Goal: Information Seeking & Learning: Learn about a topic

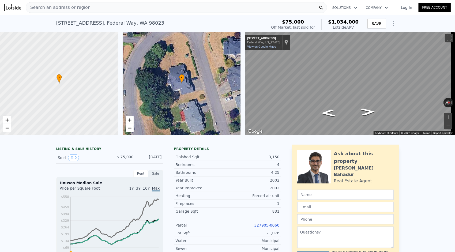
click at [80, 7] on span "Search an address or region" at bounding box center [58, 7] width 65 height 6
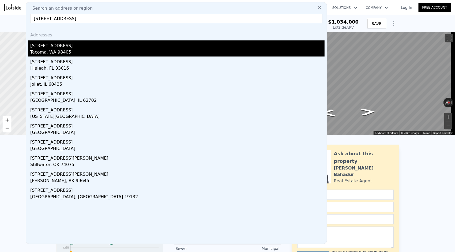
type input "[STREET_ADDRESS]"
click at [67, 47] on div "[STREET_ADDRESS]" at bounding box center [177, 44] width 294 height 9
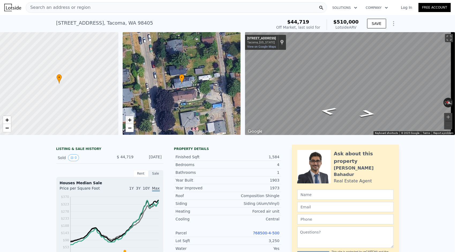
click at [129, 120] on span "+" at bounding box center [129, 119] width 3 height 7
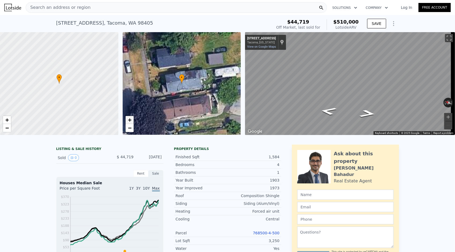
click at [129, 120] on span "+" at bounding box center [129, 119] width 3 height 7
click at [8, 122] on span "+" at bounding box center [6, 119] width 3 height 7
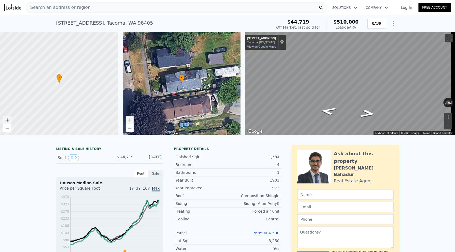
click at [8, 122] on span "+" at bounding box center [6, 119] width 3 height 7
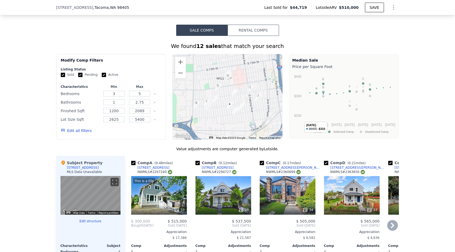
scroll to position [421, 0]
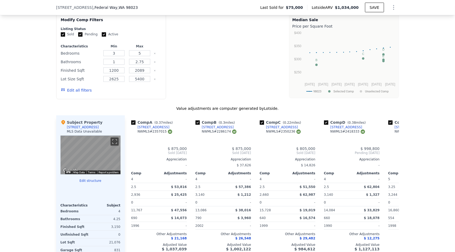
type input "4"
type input "2.5"
type input "3.25"
type input "2660"
type input "3244"
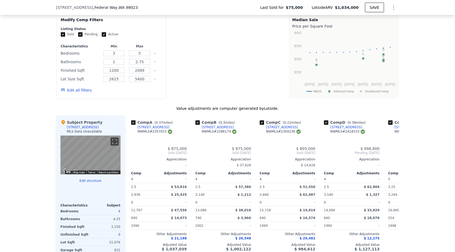
type input "11767"
type input "16860"
type input "$ 1,034,000"
type input "5"
type input "$ 873,600"
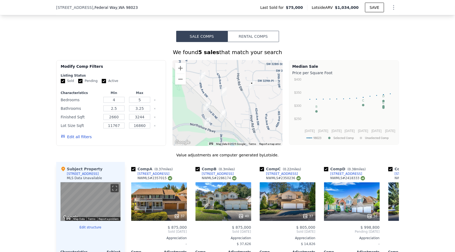
scroll to position [366, 0]
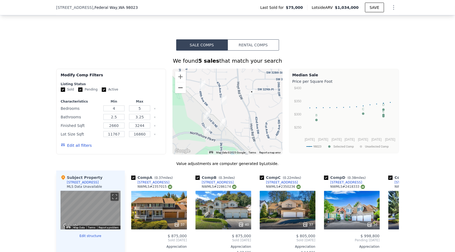
click at [177, 92] on button "Zoom out" at bounding box center [180, 87] width 11 height 11
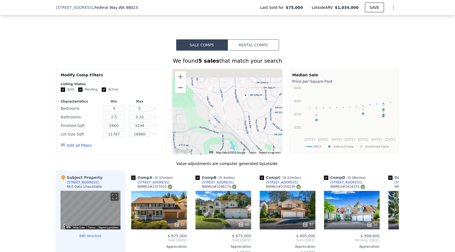
click at [177, 92] on button "Zoom out" at bounding box center [180, 87] width 11 height 11
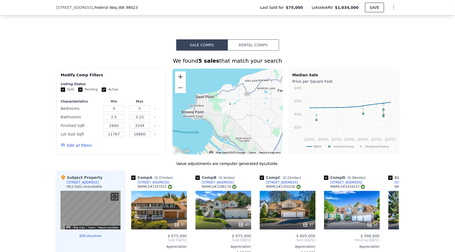
click at [178, 80] on button "Zoom in" at bounding box center [180, 76] width 11 height 11
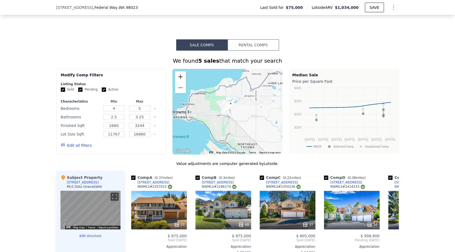
click at [178, 80] on button "Zoom in" at bounding box center [180, 76] width 11 height 11
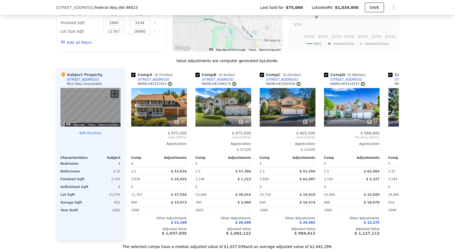
scroll to position [469, 0]
type input "3"
type input "1"
type input "2.75"
type input "1200"
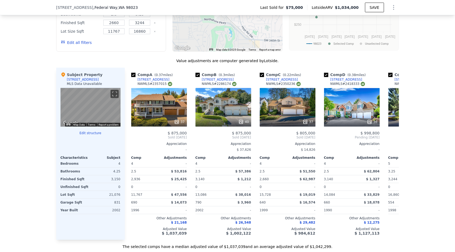
type input "2089"
type input "2625"
type input "5400"
type input "$ 510,000"
type input "6"
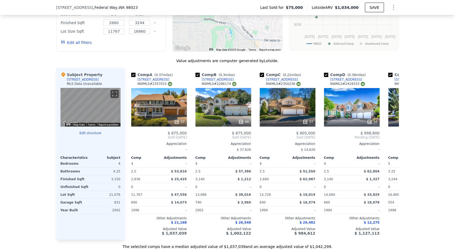
type input "$ 421,174"
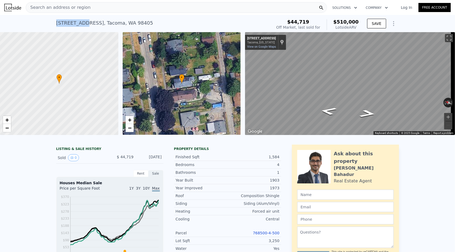
drag, startPoint x: 53, startPoint y: 23, endPoint x: 80, endPoint y: 27, distance: 27.3
click at [80, 27] on div "[STREET_ADDRESS] Sold [DATE] for $44,719 (~ARV $510k ) $44,719 Off Market, last…" at bounding box center [227, 23] width 455 height 17
drag, startPoint x: 80, startPoint y: 27, endPoint x: 74, endPoint y: 25, distance: 5.7
copy div "[STREET_ADDRESS]"
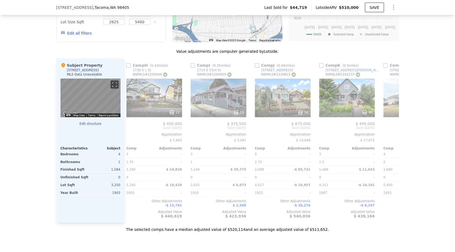
scroll to position [0, 362]
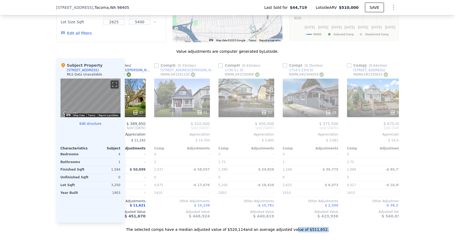
drag, startPoint x: 313, startPoint y: 231, endPoint x: 283, endPoint y: 229, distance: 30.3
click at [283, 229] on div "The selected comps have a median adjusted value of $520,114 and an average adju…" at bounding box center [227, 228] width 343 height 10
drag, startPoint x: 283, startPoint y: 229, endPoint x: 321, endPoint y: 230, distance: 37.5
click at [321, 230] on div "The selected comps have a median adjusted value of $520,114 and an average adju…" at bounding box center [227, 228] width 343 height 10
click at [261, 232] on div "The selected comps have a median adjusted value of $520,114 and an average adju…" at bounding box center [227, 228] width 343 height 10
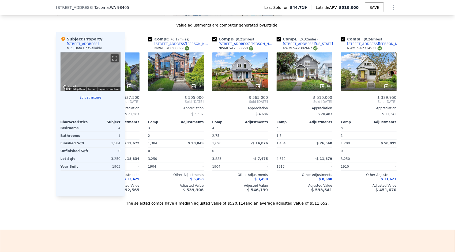
scroll to position [0, 130]
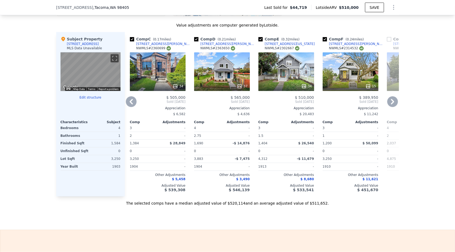
click at [218, 88] on div "37" at bounding box center [222, 86] width 51 height 5
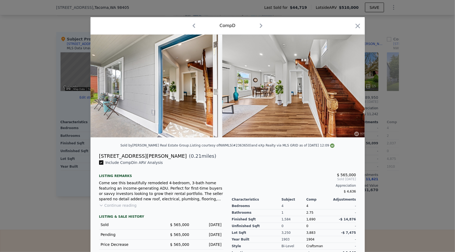
scroll to position [0, 640]
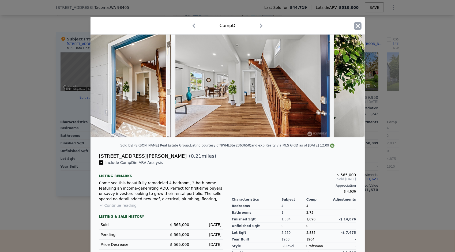
click at [354, 26] on icon "button" at bounding box center [357, 25] width 7 height 7
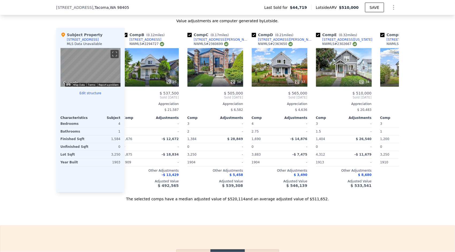
scroll to position [0, 72]
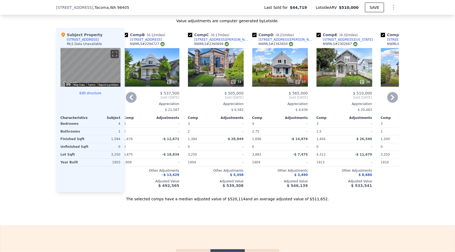
click at [209, 79] on div at bounding box center [216, 82] width 56 height 10
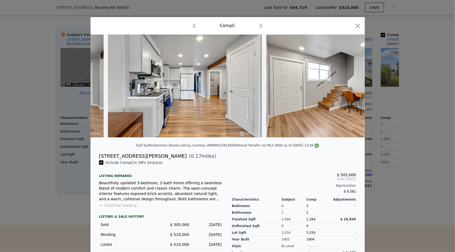
scroll to position [0, 1264]
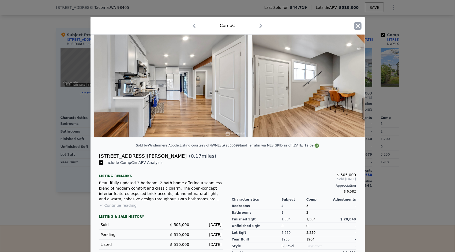
click at [354, 25] on icon "button" at bounding box center [357, 25] width 7 height 7
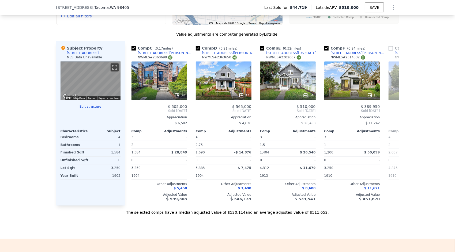
scroll to position [0, 128]
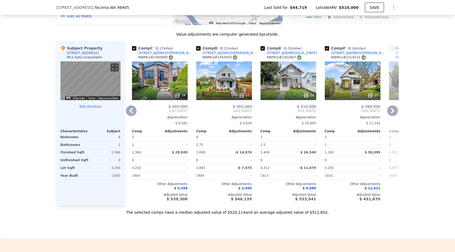
click at [222, 97] on div "37" at bounding box center [224, 95] width 51 height 5
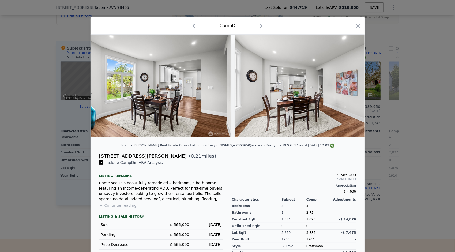
scroll to position [0, 2065]
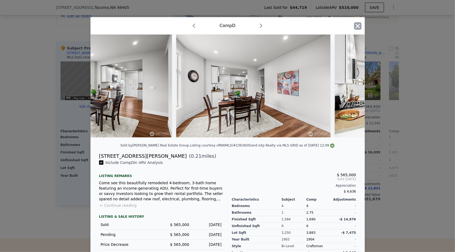
click at [355, 26] on icon "button" at bounding box center [357, 26] width 5 height 5
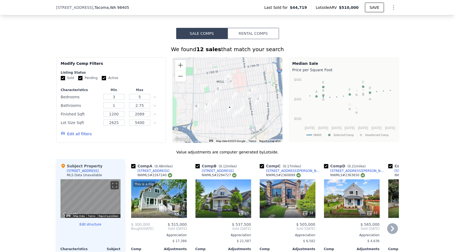
scroll to position [418, 0]
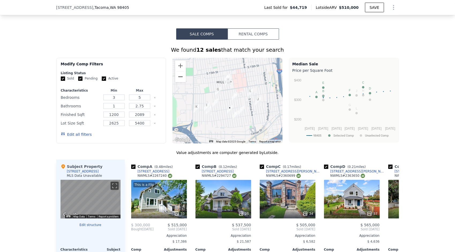
click at [179, 77] on button "Zoom out" at bounding box center [180, 76] width 11 height 11
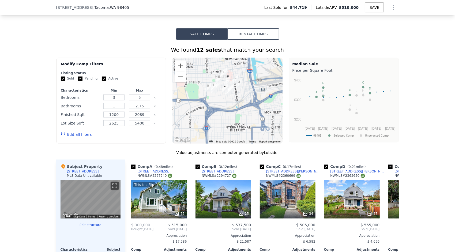
drag, startPoint x: 255, startPoint y: 116, endPoint x: 251, endPoint y: 100, distance: 15.7
click at [251, 100] on div at bounding box center [227, 101] width 110 height 86
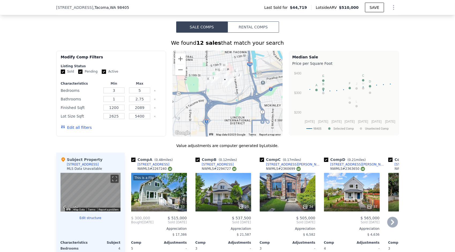
scroll to position [424, 0]
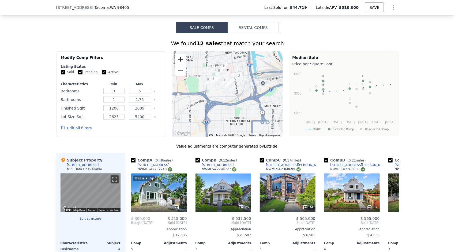
click at [179, 59] on button "Zoom in" at bounding box center [180, 59] width 11 height 11
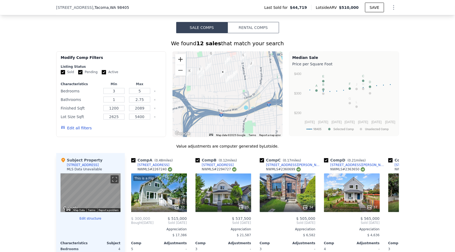
click at [179, 59] on button "Zoom in" at bounding box center [180, 59] width 11 height 11
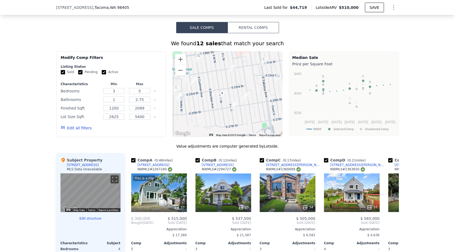
drag, startPoint x: 247, startPoint y: 88, endPoint x: 252, endPoint y: 126, distance: 38.3
click at [252, 126] on div at bounding box center [227, 94] width 110 height 86
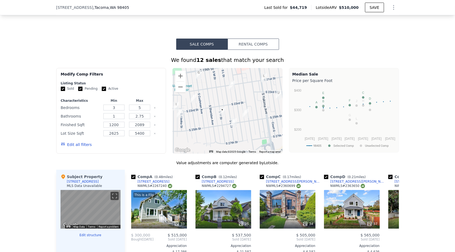
scroll to position [407, 0]
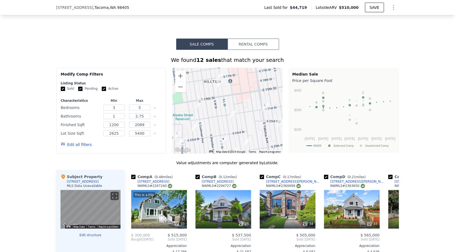
drag, startPoint x: 246, startPoint y: 102, endPoint x: 247, endPoint y: 132, distance: 30.0
click at [247, 132] on div at bounding box center [227, 111] width 110 height 86
click at [179, 89] on button "Zoom out" at bounding box center [180, 87] width 11 height 11
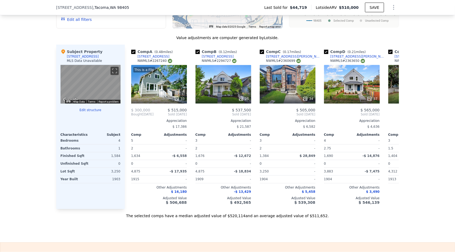
scroll to position [460, 0]
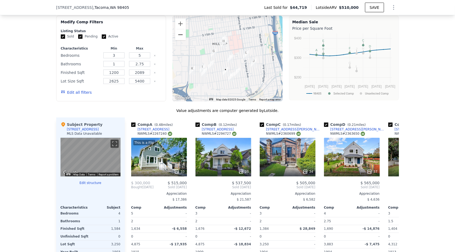
click at [177, 35] on button "Zoom out" at bounding box center [180, 34] width 11 height 11
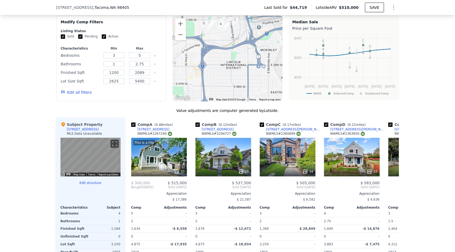
drag, startPoint x: 201, startPoint y: 92, endPoint x: 195, endPoint y: 52, distance: 40.0
click at [195, 52] on div at bounding box center [227, 59] width 110 height 86
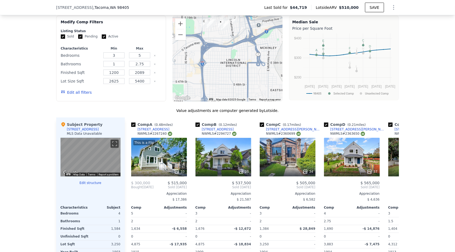
click at [215, 62] on div at bounding box center [227, 59] width 110 height 86
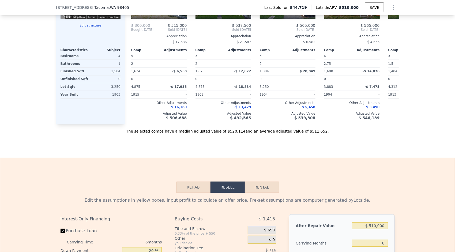
scroll to position [620, 0]
